Goal: Navigation & Orientation: Find specific page/section

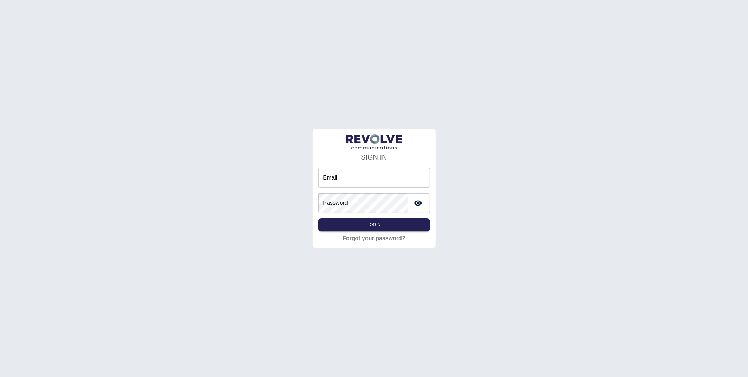
click at [352, 176] on input "Email" at bounding box center [373, 178] width 111 height 20
type input "**********"
click at [391, 220] on button "Login" at bounding box center [373, 224] width 111 height 13
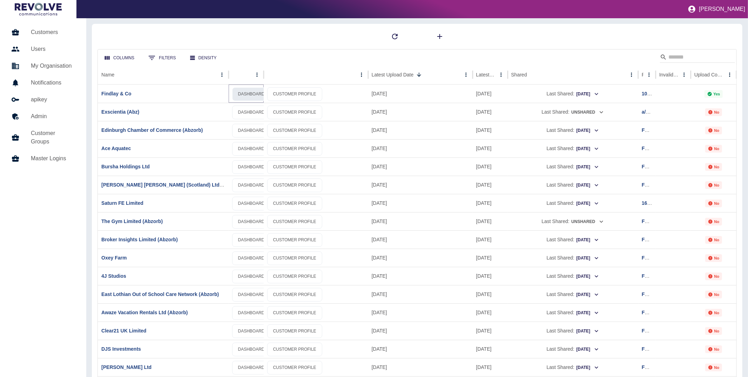
click at [241, 92] on link "DASHBOARD" at bounding box center [251, 94] width 39 height 14
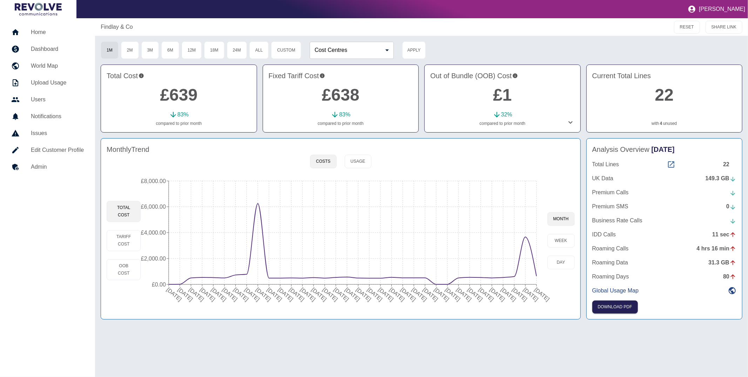
click at [670, 163] on icon at bounding box center [671, 164] width 8 height 8
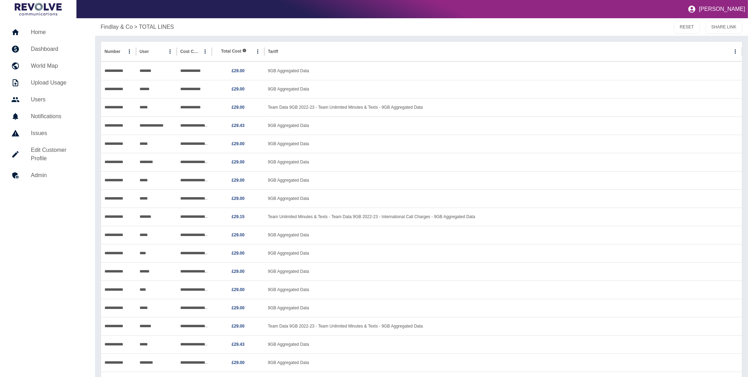
click at [33, 27] on link "Home" at bounding box center [48, 32] width 84 height 17
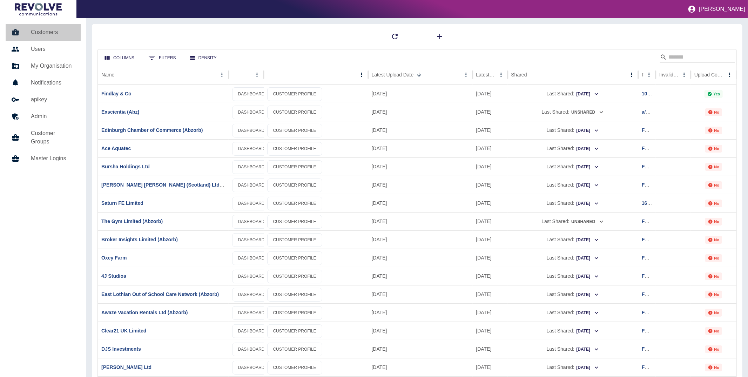
click at [42, 32] on h5 "Customers" at bounding box center [53, 32] width 44 height 8
